Goal: Task Accomplishment & Management: Complete application form

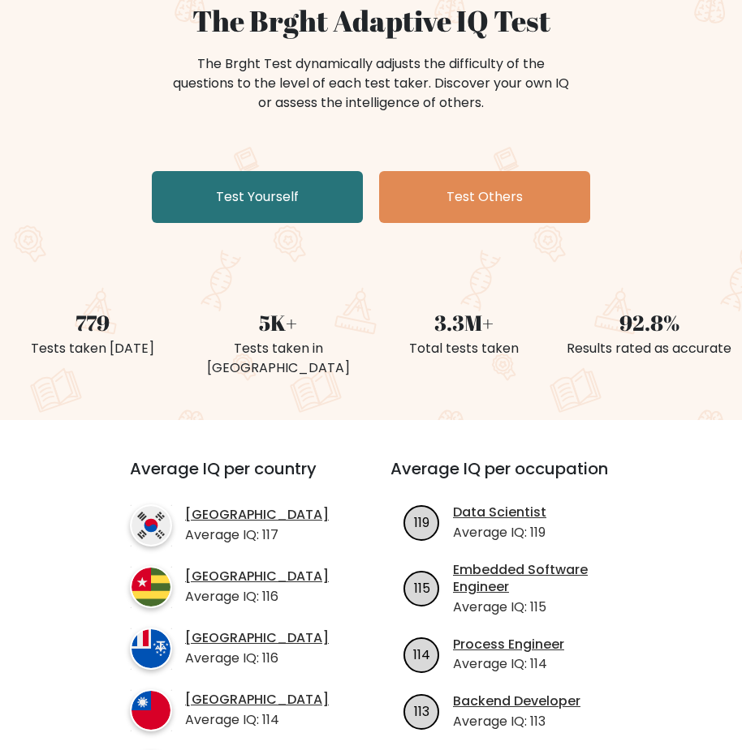
scroll to position [162, 0]
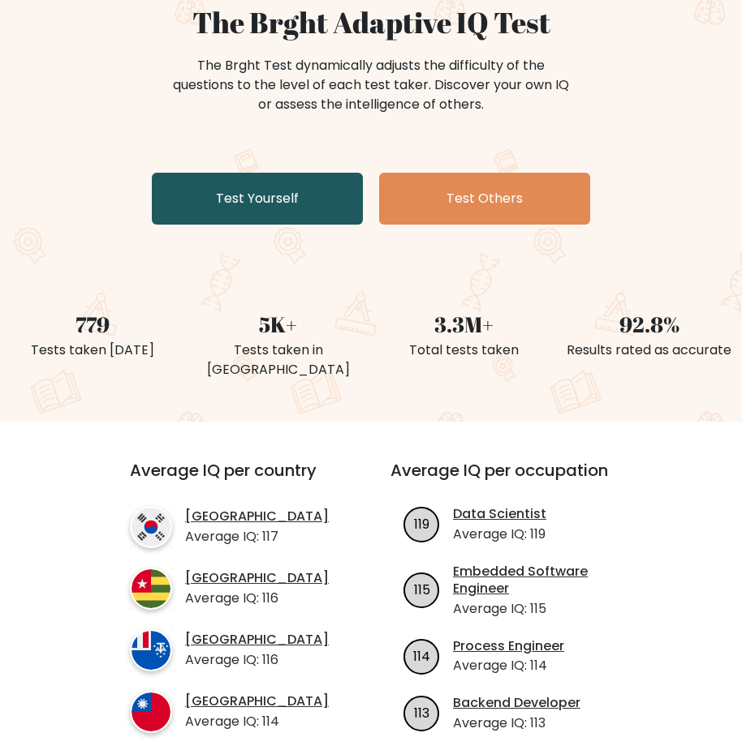
click at [287, 206] on link "Test Yourself" at bounding box center [257, 199] width 211 height 52
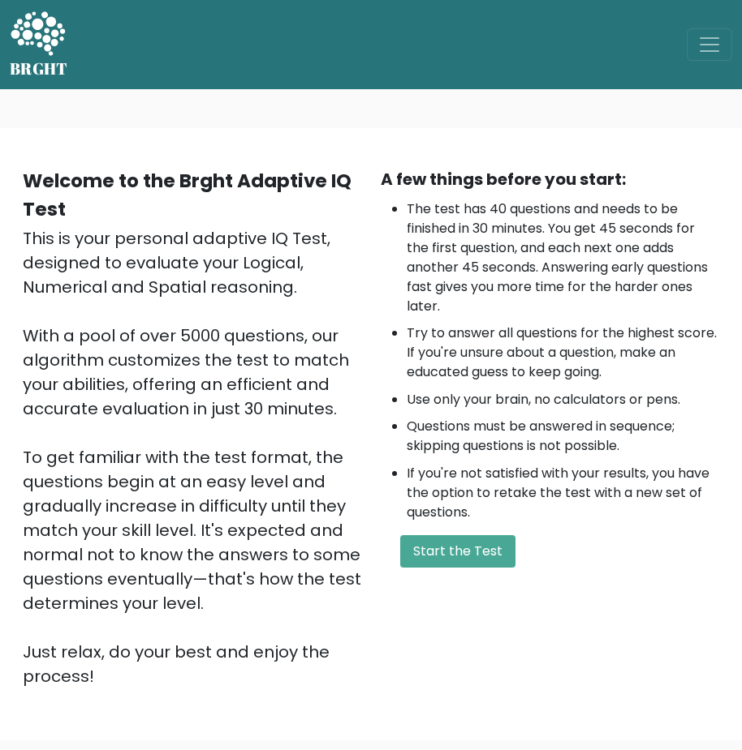
scroll to position [238, 0]
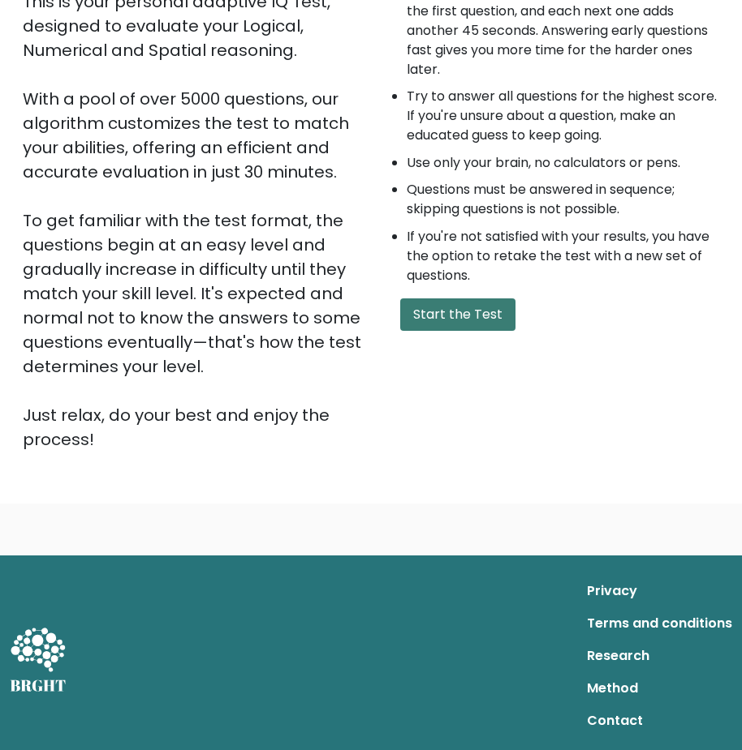
click at [488, 305] on button "Start the Test" at bounding box center [457, 315] width 115 height 32
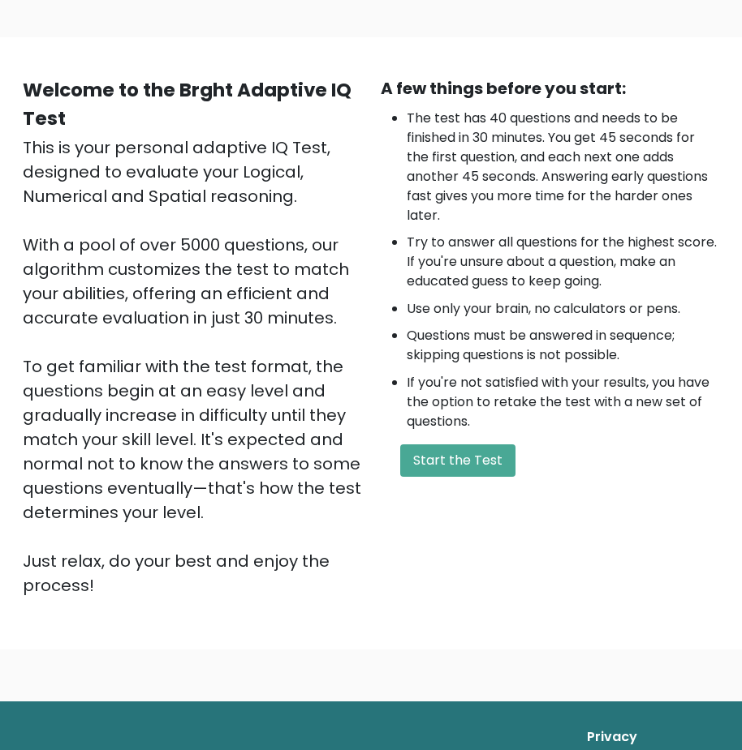
scroll to position [0, 0]
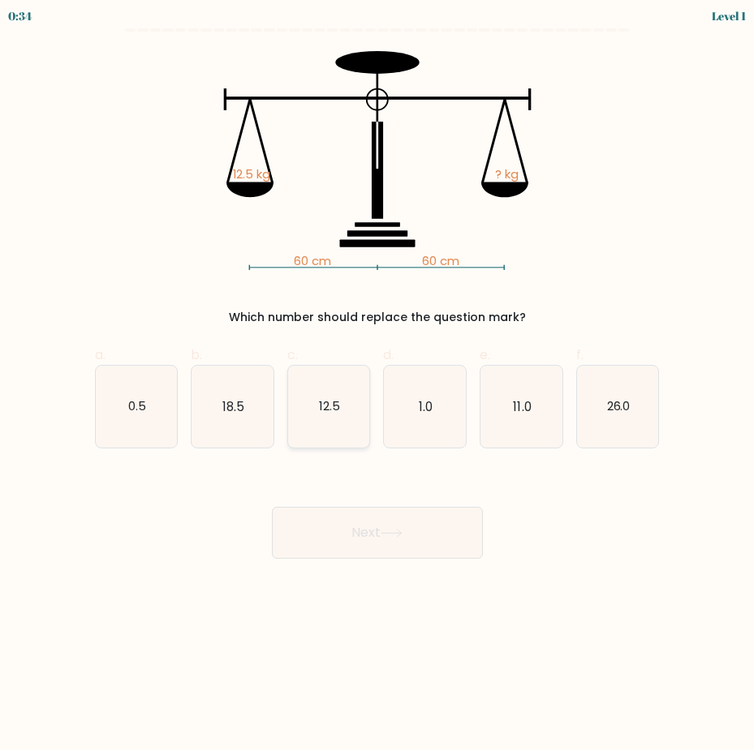
click at [336, 424] on icon "12.5" at bounding box center [329, 407] width 82 height 82
click at [377, 386] on input "c. 12.5" at bounding box center [377, 381] width 1 height 11
radio input "true"
click at [376, 530] on button "Next" at bounding box center [377, 533] width 211 height 52
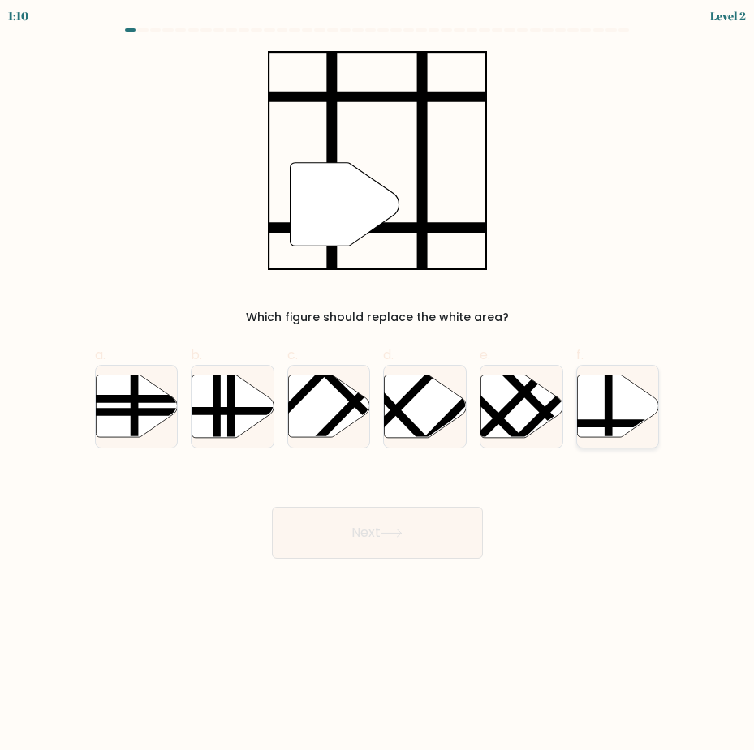
click at [609, 412] on line at bounding box center [609, 373] width 0 height 165
click at [378, 386] on input "f." at bounding box center [377, 381] width 1 height 11
radio input "true"
click at [441, 525] on button "Next" at bounding box center [377, 533] width 211 height 52
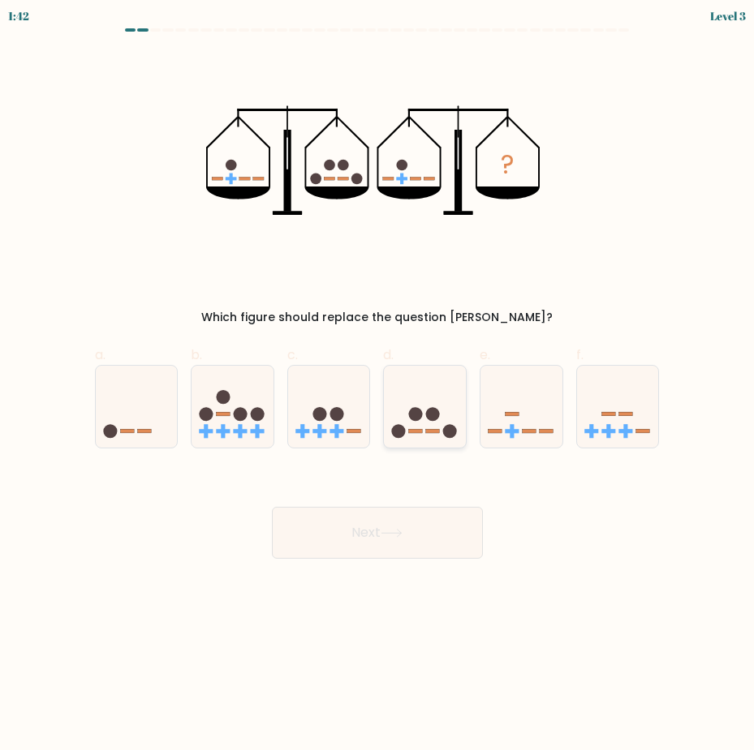
click at [423, 415] on circle at bounding box center [416, 414] width 14 height 14
click at [378, 386] on input "d." at bounding box center [377, 381] width 1 height 11
radio input "true"
click at [393, 517] on button "Next" at bounding box center [377, 533] width 211 height 52
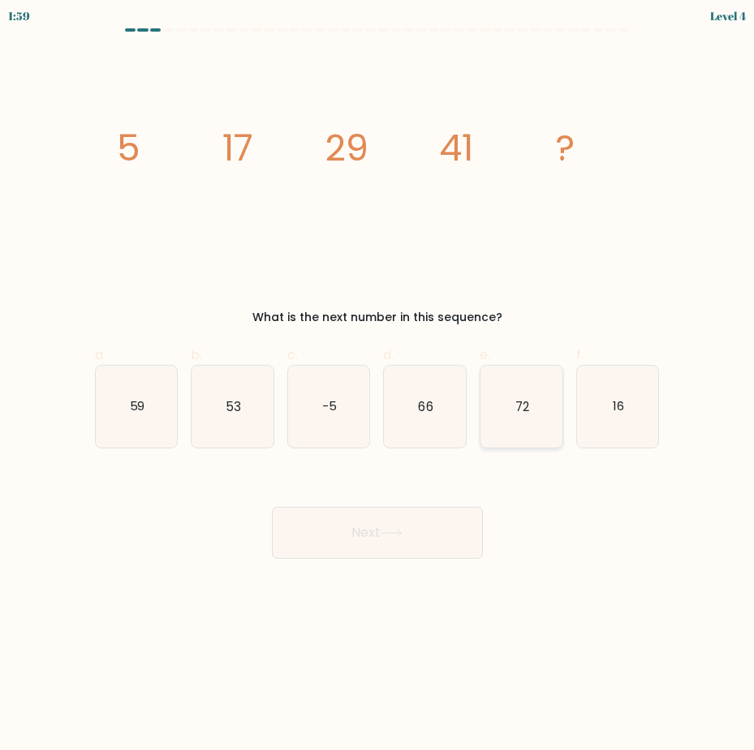
click at [486, 424] on icon "72" at bounding box center [521, 407] width 82 height 82
click at [378, 386] on input "e. 72" at bounding box center [377, 381] width 1 height 11
radio input "true"
click at [384, 527] on button "Next" at bounding box center [377, 533] width 211 height 52
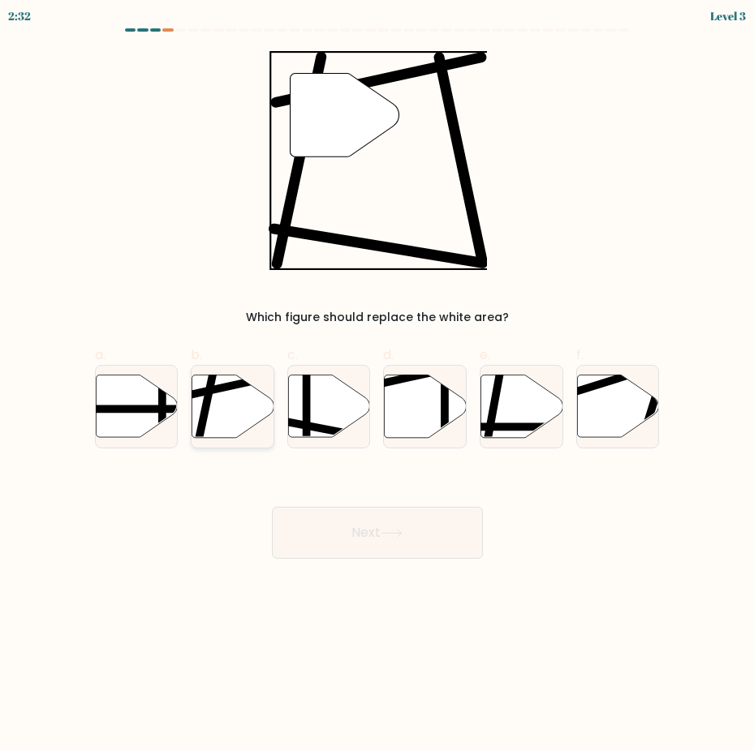
click at [243, 406] on icon at bounding box center [233, 406] width 82 height 62
click at [377, 386] on input "b." at bounding box center [377, 381] width 1 height 11
radio input "true"
click at [339, 535] on button "Next" at bounding box center [377, 533] width 211 height 52
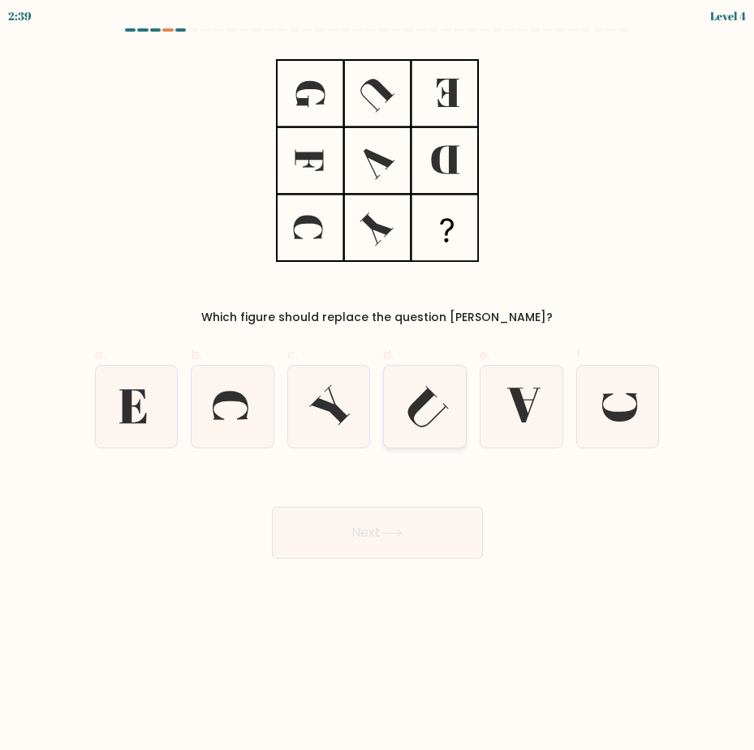
click at [411, 398] on icon at bounding box center [425, 407] width 82 height 82
click at [378, 386] on input "d." at bounding box center [377, 381] width 1 height 11
radio input "true"
click at [389, 534] on button "Next" at bounding box center [377, 533] width 211 height 52
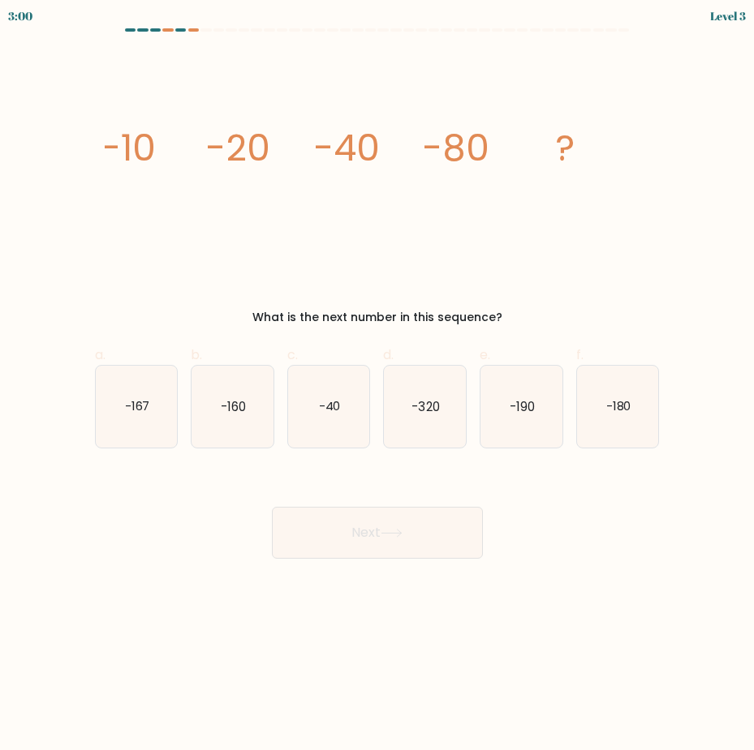
click at [387, 518] on button "Next" at bounding box center [377, 533] width 211 height 52
click at [533, 300] on div "image/svg+xml -10 -20 -40 -80 ? What is the next number in this sequence?" at bounding box center [377, 188] width 584 height 275
click at [266, 193] on icon "image/svg+xml -10 -20 -40 -80 ?" at bounding box center [377, 160] width 545 height 219
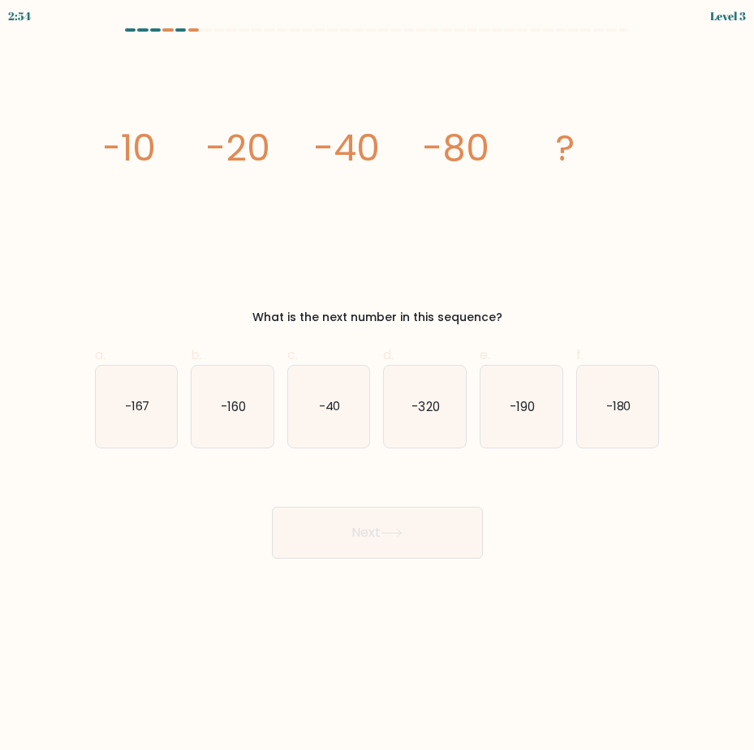
click at [250, 162] on tspan "-20" at bounding box center [236, 148] width 65 height 51
click at [226, 148] on tspan "-20" at bounding box center [236, 148] width 65 height 51
click at [223, 148] on tspan "-20" at bounding box center [236, 148] width 65 height 51
click at [211, 143] on tspan "-20" at bounding box center [236, 148] width 65 height 51
click at [256, 404] on icon "-160" at bounding box center [232, 407] width 82 height 82
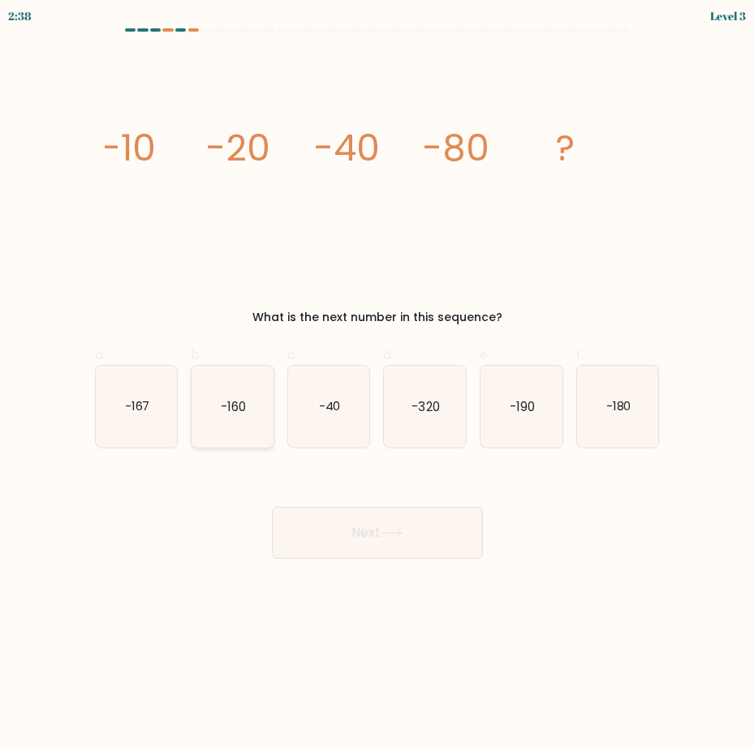
click at [377, 386] on input "b. -160" at bounding box center [377, 381] width 1 height 11
radio input "true"
click at [303, 523] on button "Next" at bounding box center [377, 533] width 211 height 52
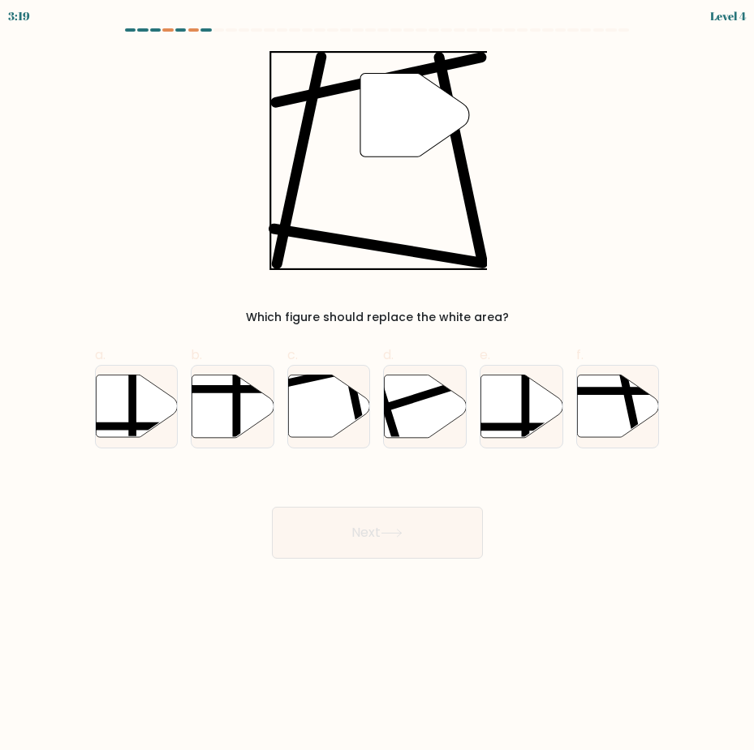
click at [395, 24] on div "3:19 Level 4" at bounding box center [377, 14] width 754 height 28
click at [395, 24] on div "3:18 Level 4" at bounding box center [377, 14] width 754 height 28
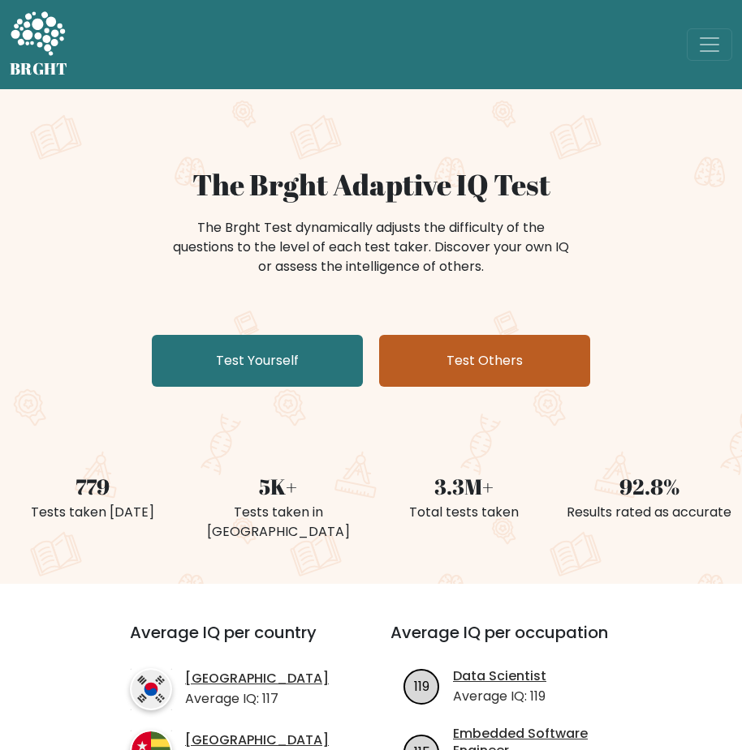
scroll to position [162, 0]
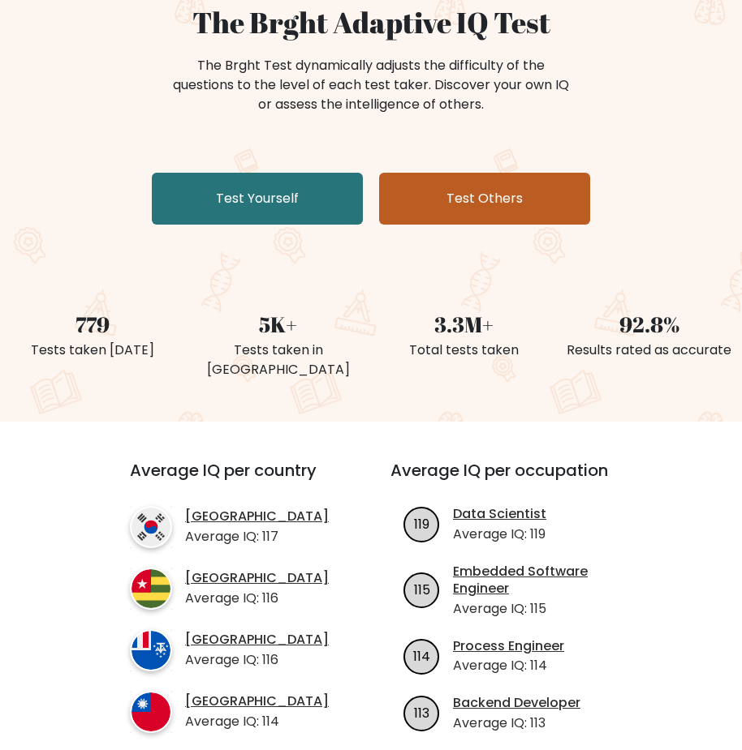
click at [412, 204] on link "Test Others" at bounding box center [484, 199] width 211 height 52
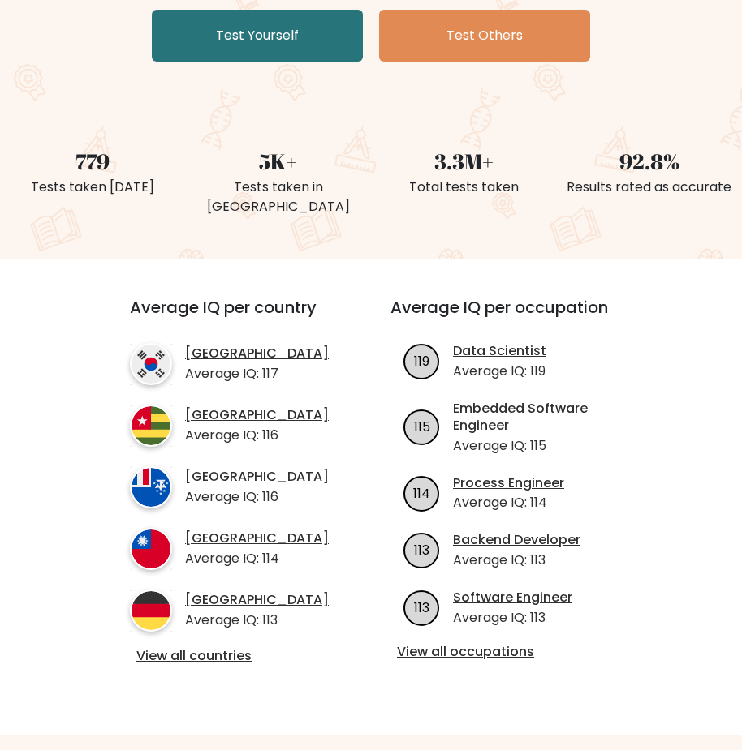
scroll to position [162, 0]
